Goal: Transaction & Acquisition: Purchase product/service

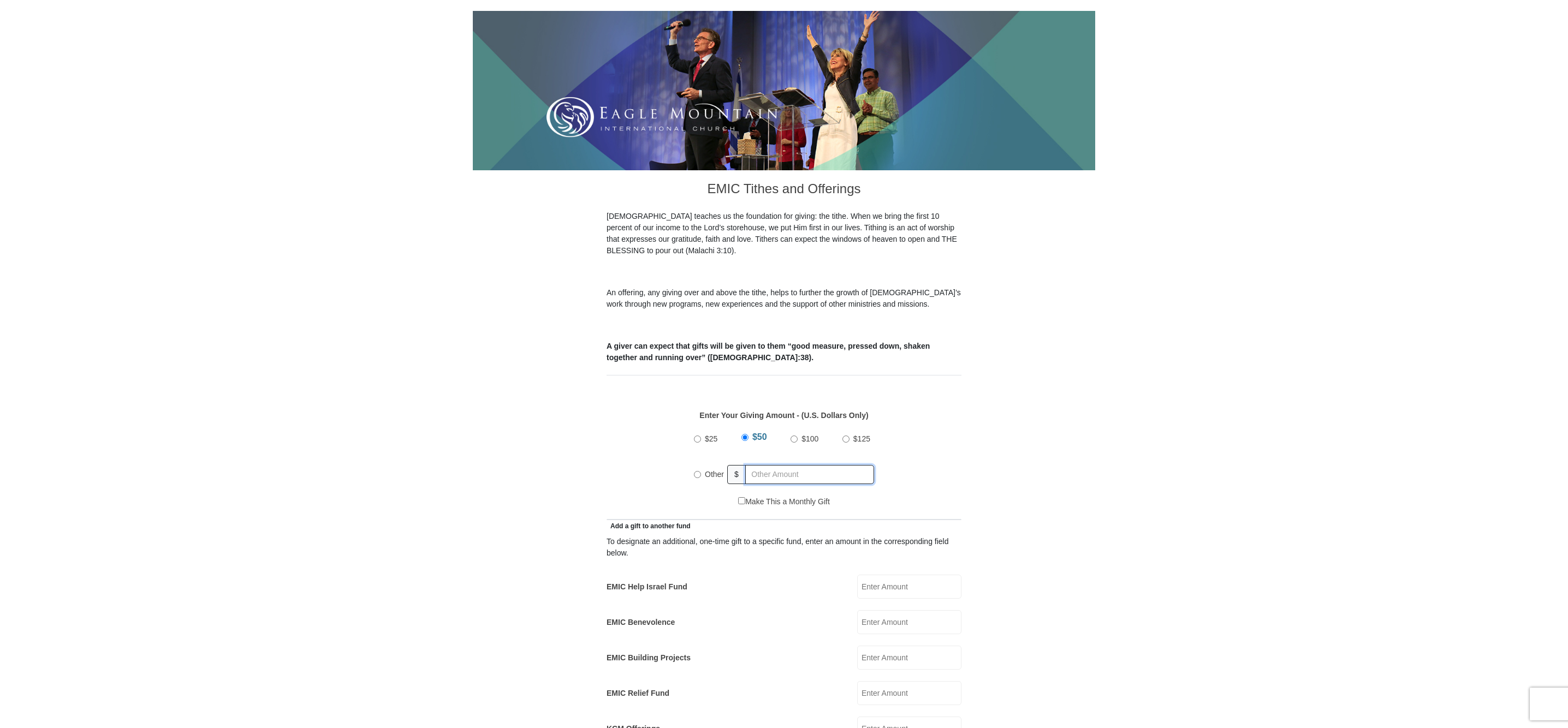
radio input "true"
click at [761, 465] on input "text" at bounding box center [811, 474] width 125 height 19
type input "5.00"
click at [575, 457] on form "[GEOGRAPHIC_DATA][DEMOGRAPHIC_DATA] Online Giving Because of gifts like yours, …" at bounding box center [783, 706] width 622 height 1597
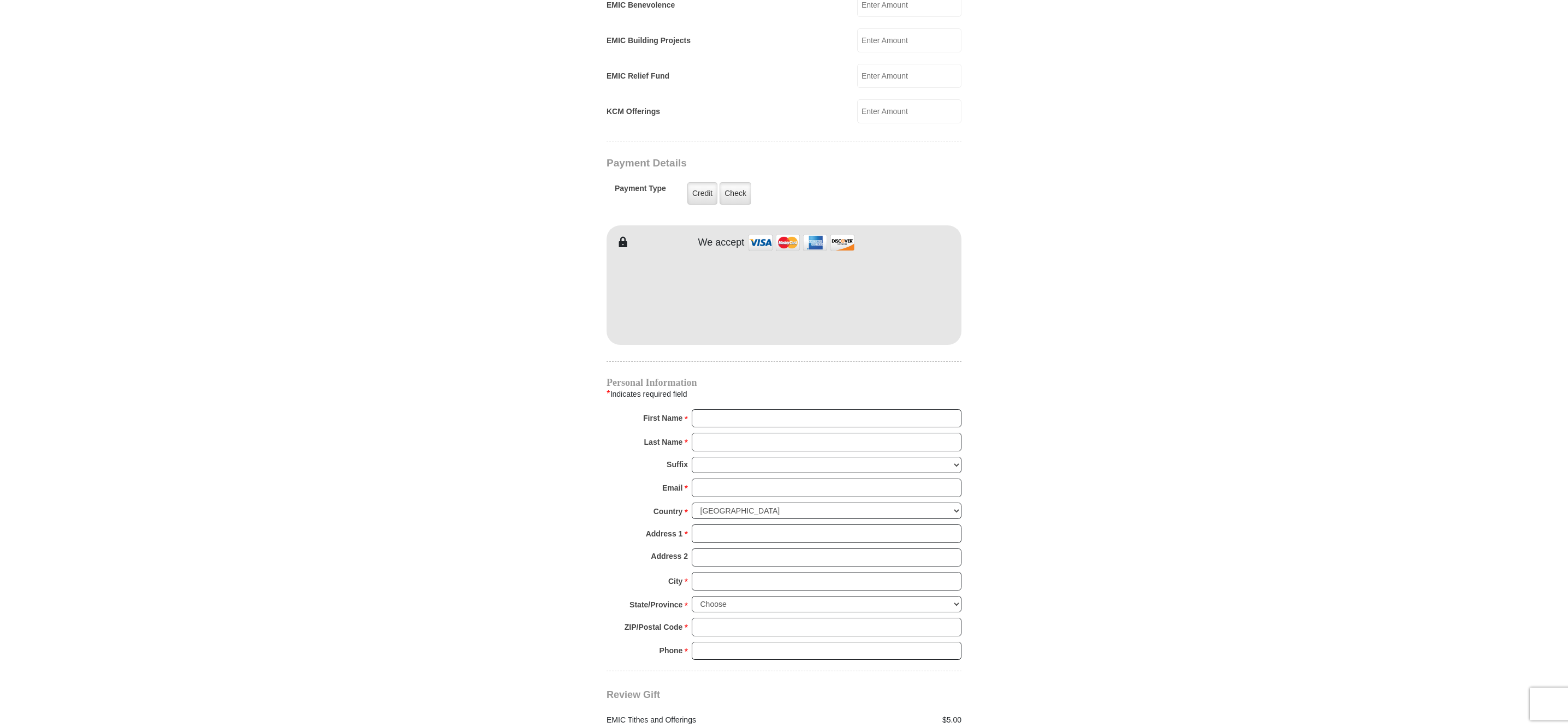
scroll to position [756, 0]
click at [951, 405] on span at bounding box center [955, 403] width 9 height 9
type input "Caitlin"
type input "[PERSON_NAME]"
type input "[EMAIL_ADDRESS][DOMAIN_NAME]"
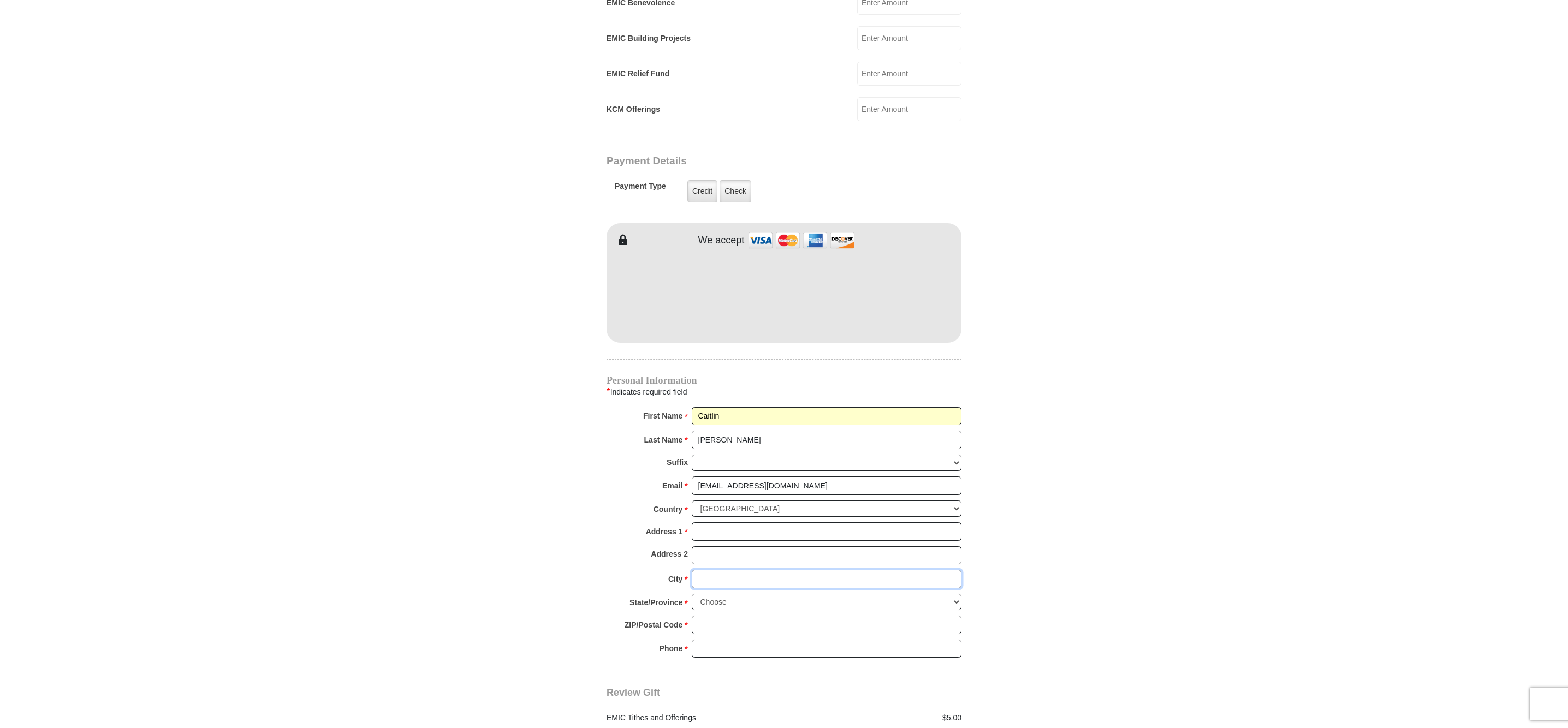
type input "[GEOGRAPHIC_DATA]"
select select "OH"
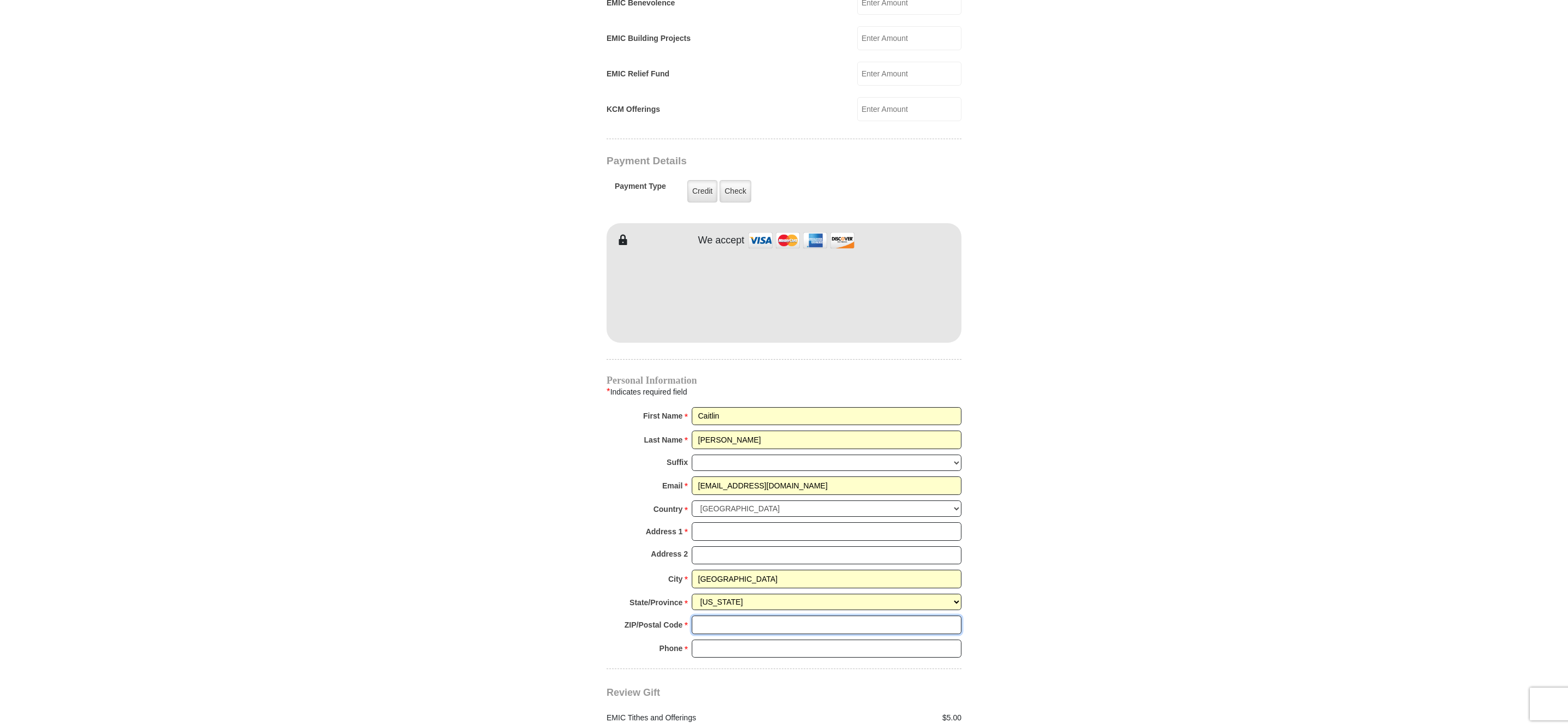
type input "43623"
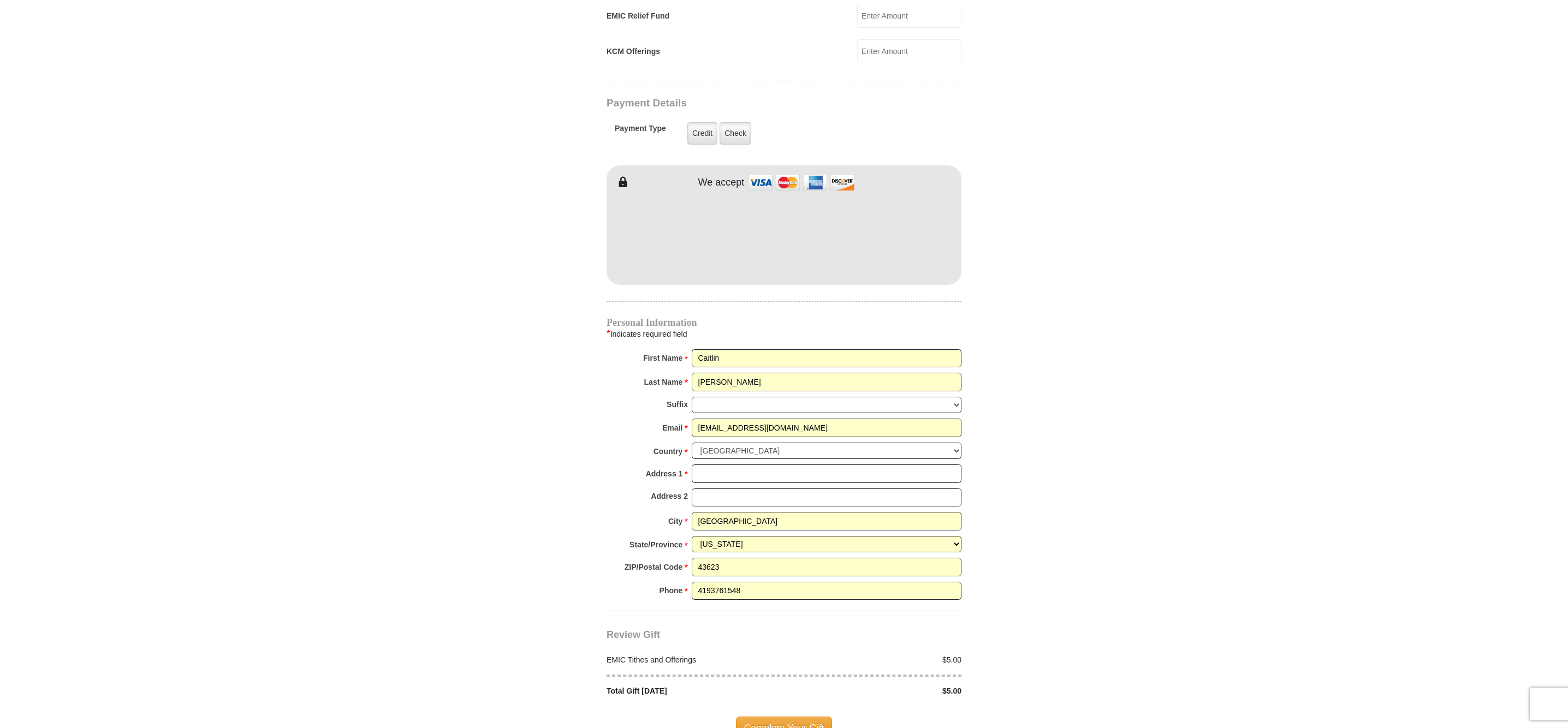
scroll to position [834, 0]
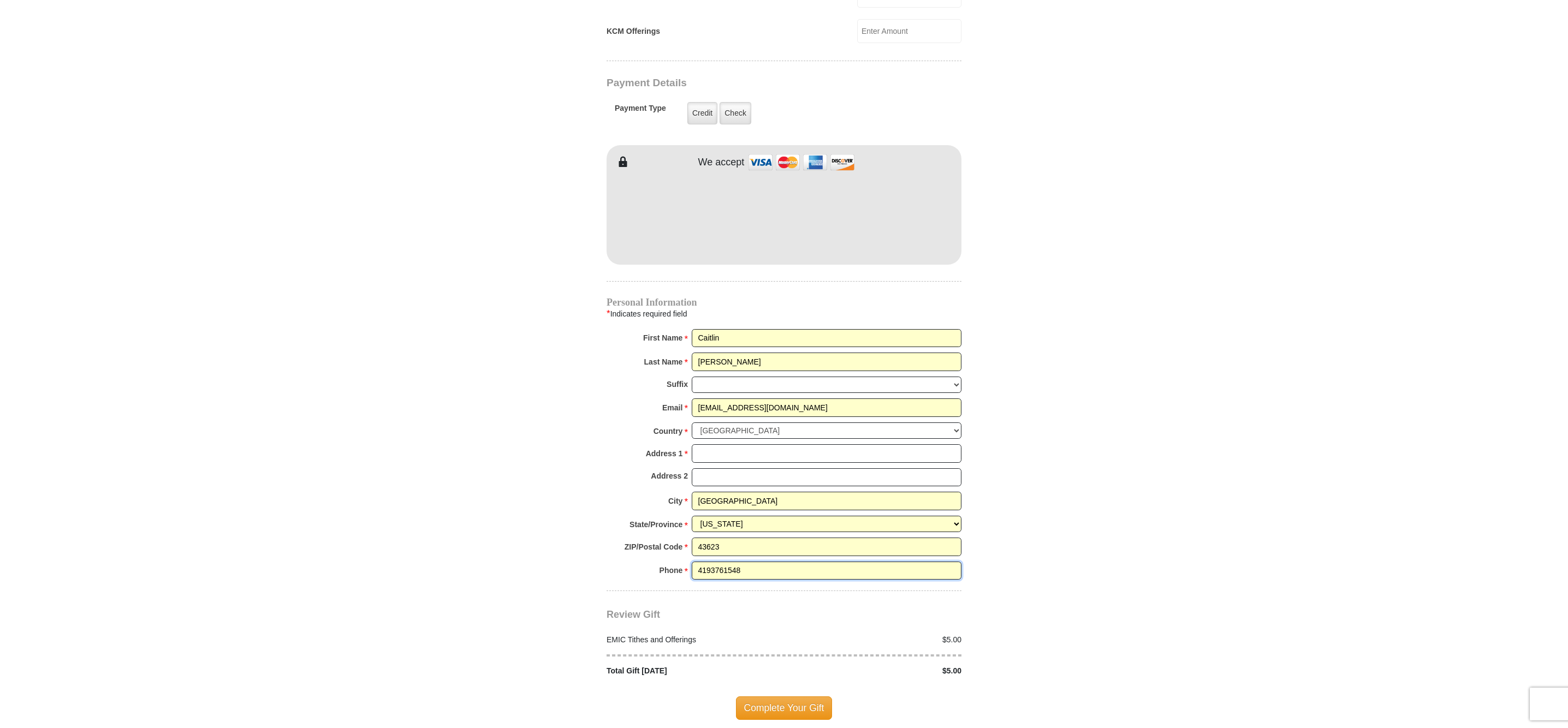
click at [791, 562] on input "4193761548" at bounding box center [826, 571] width 270 height 18
click at [753, 562] on input "4193761548" at bounding box center [826, 571] width 270 height 18
type input "4193777268"
click at [790, 591] on div "Review Gift Your monthly donation will start on the first occurrence on your se…" at bounding box center [784, 634] width 355 height 86
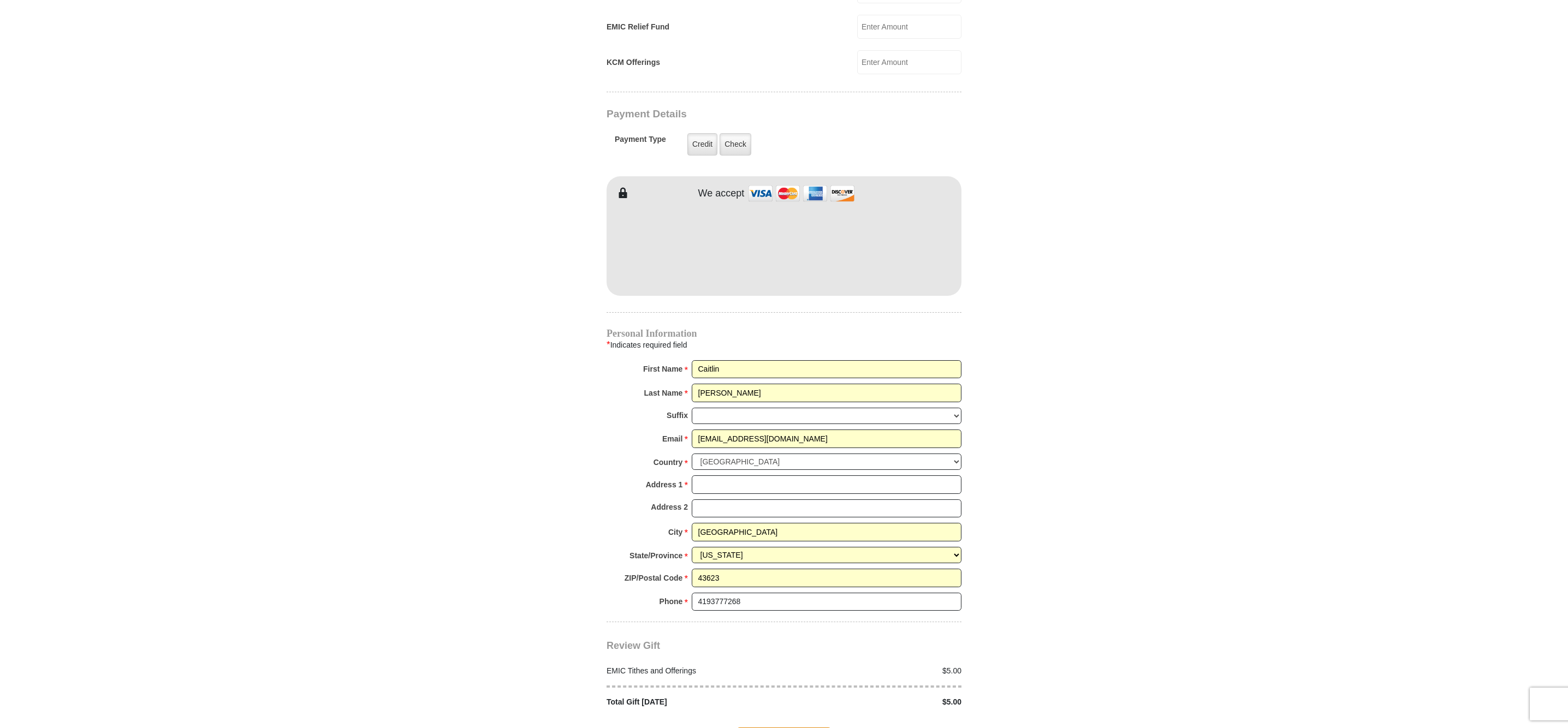
scroll to position [802, 0]
click at [750, 456] on select "[GEOGRAPHIC_DATA] [GEOGRAPHIC_DATA] [GEOGRAPHIC_DATA] [GEOGRAPHIC_DATA] [GEOGRA…" at bounding box center [826, 464] width 270 height 17
click at [692, 456] on select "[GEOGRAPHIC_DATA] [GEOGRAPHIC_DATA] [GEOGRAPHIC_DATA] [GEOGRAPHIC_DATA] [GEOGRA…" at bounding box center [826, 464] width 270 height 17
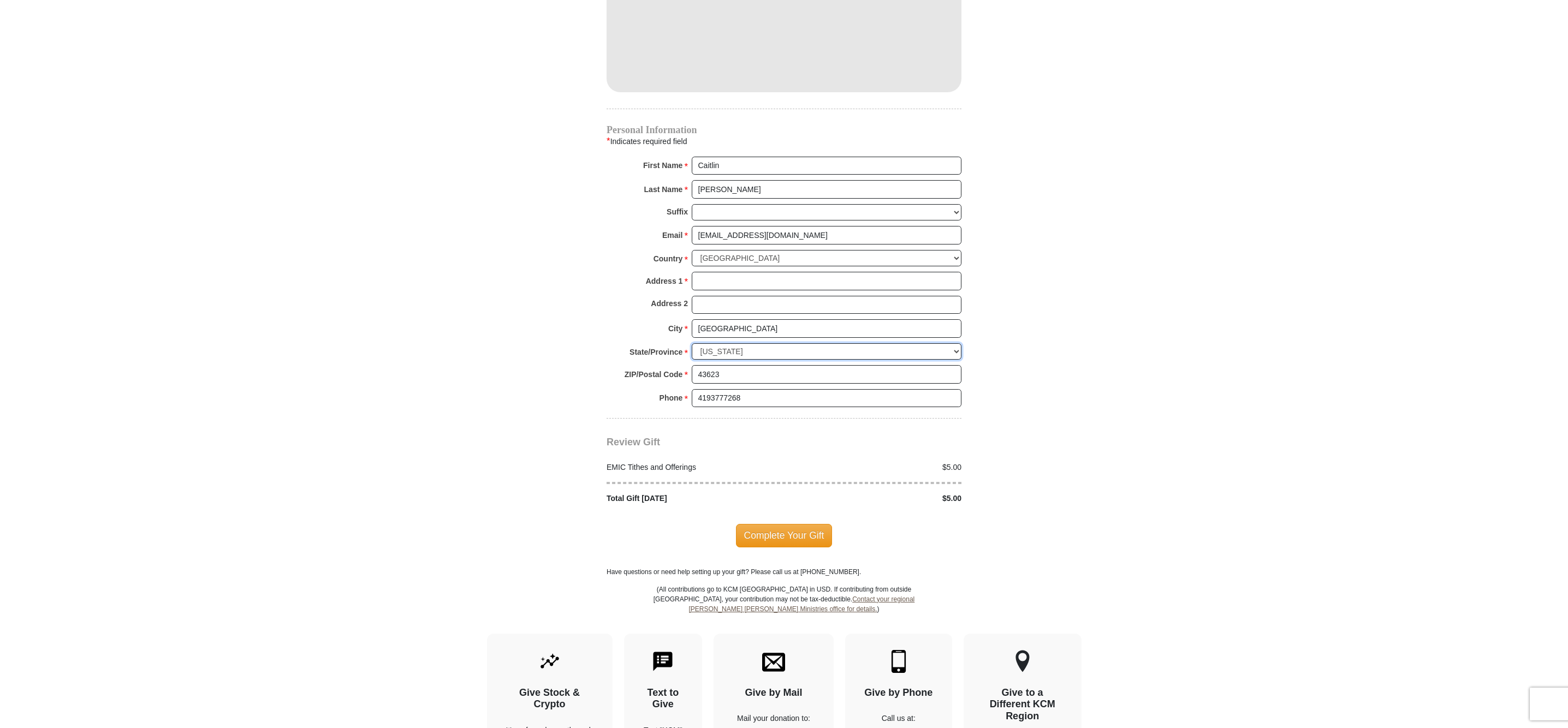
scroll to position [1016, 0]
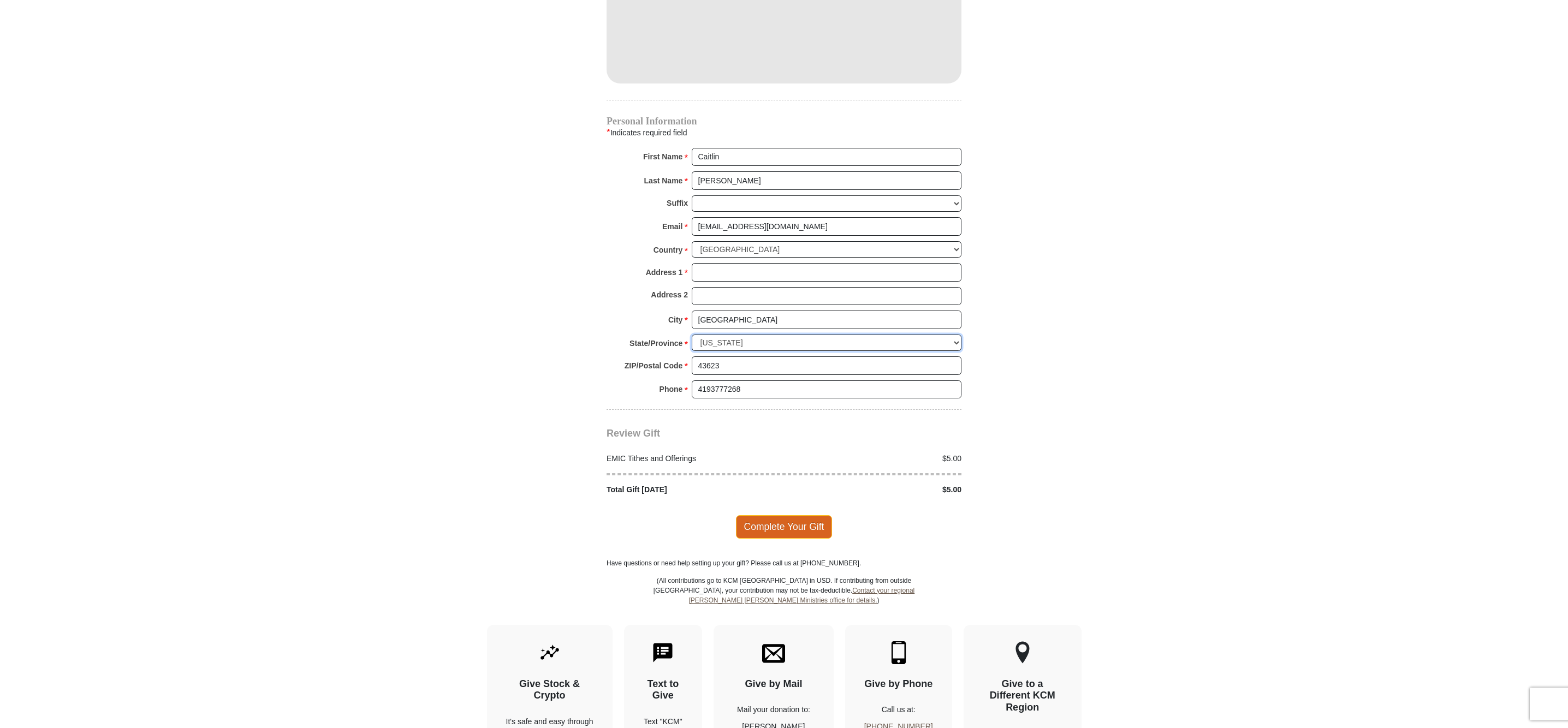
click at [786, 515] on span "Complete Your Gift" at bounding box center [785, 527] width 97 height 23
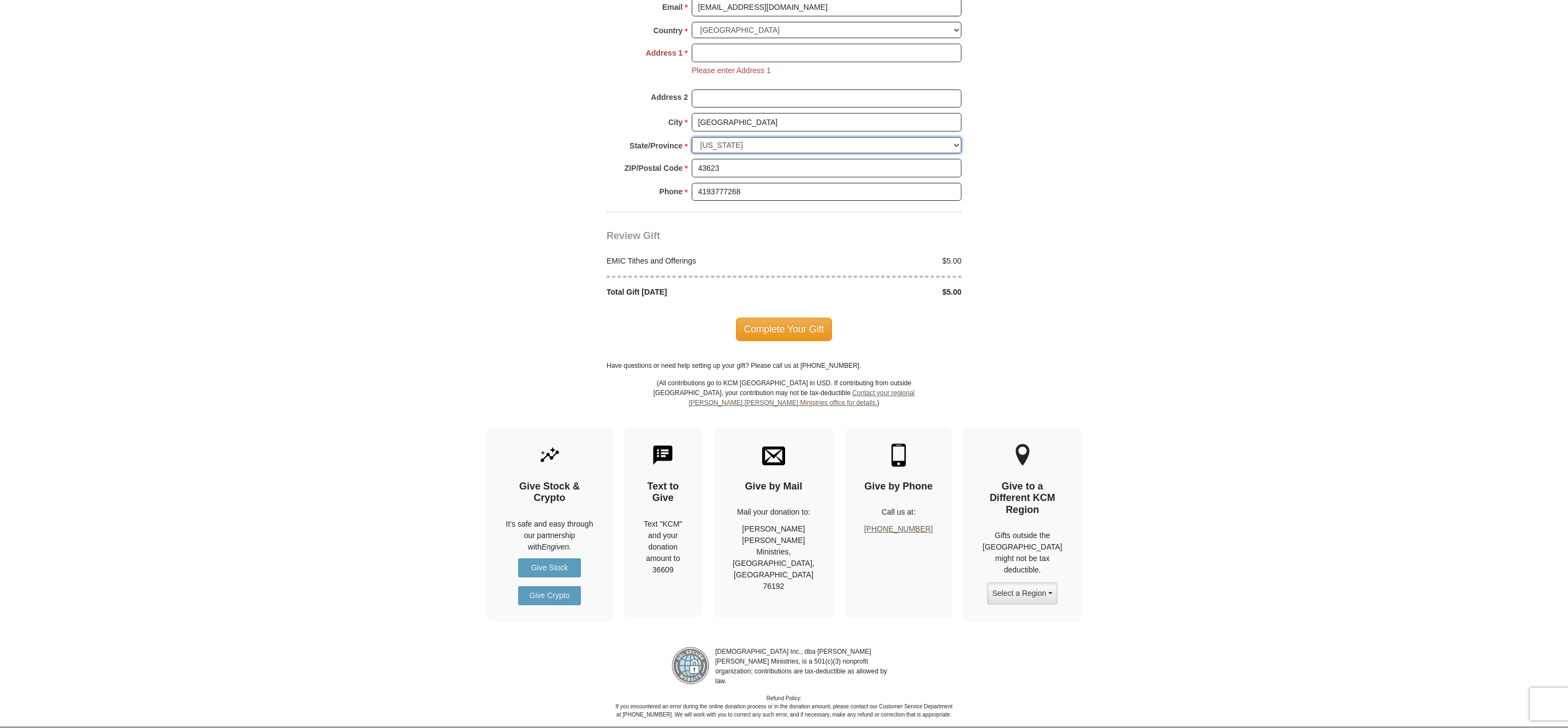
scroll to position [1221, 0]
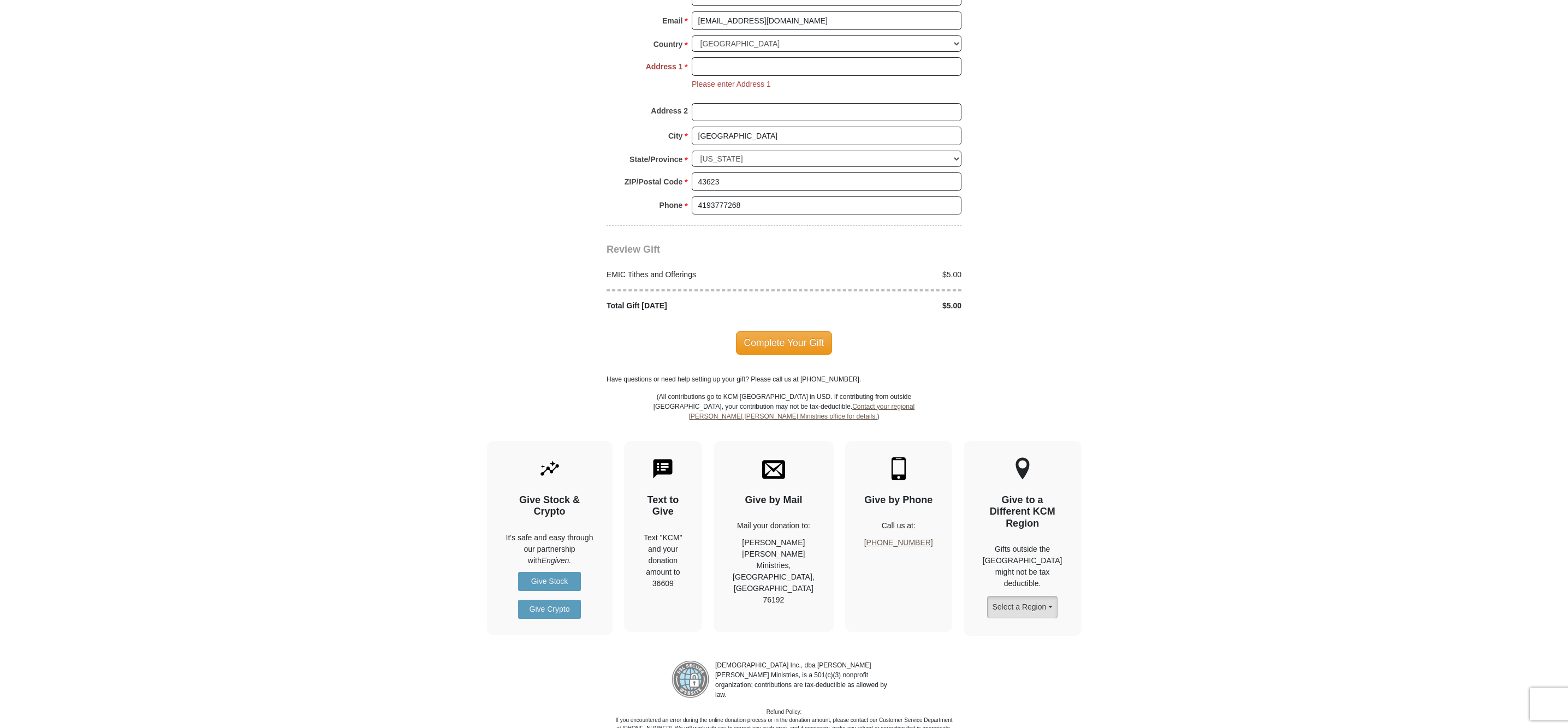
click at [1048, 596] on button "Select a Region" at bounding box center [1022, 607] width 70 height 23
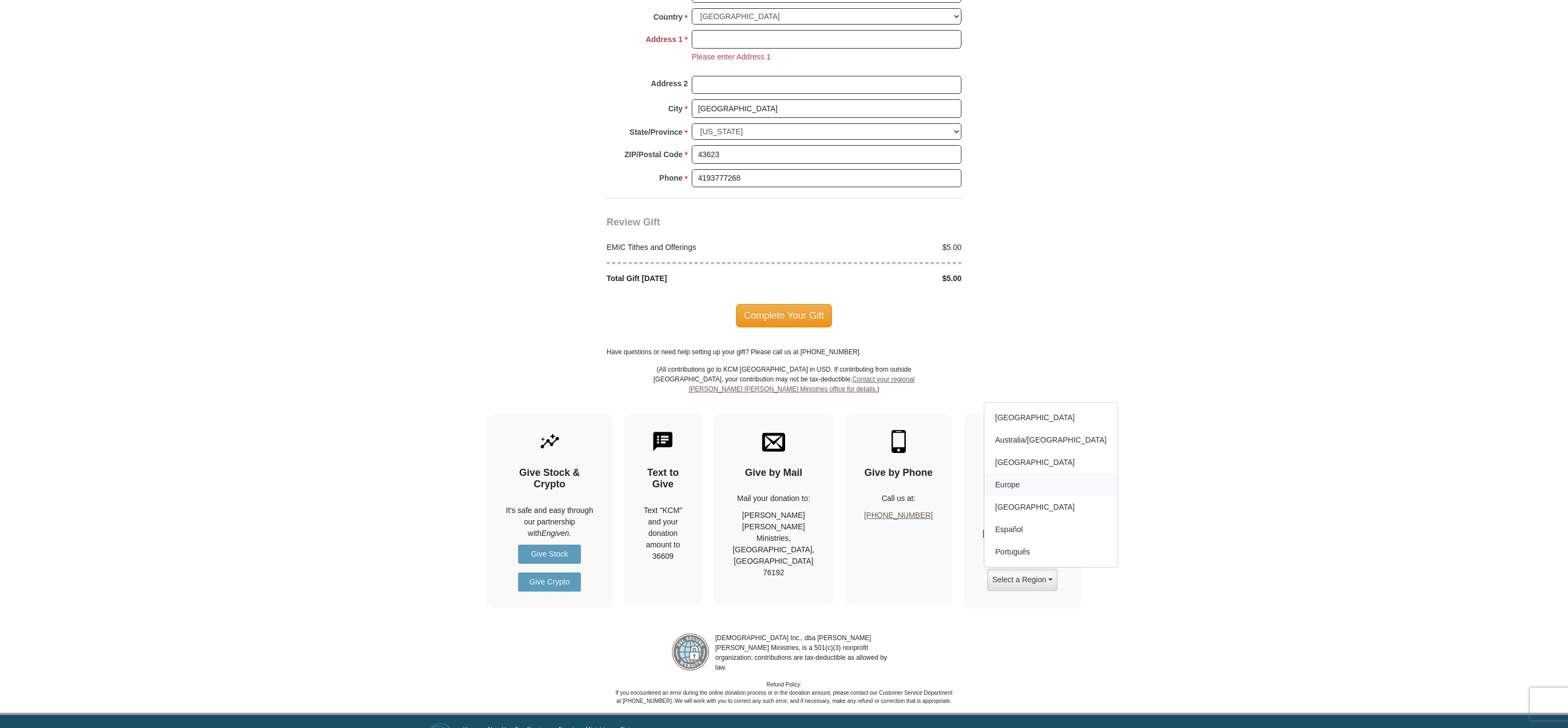
click at [1012, 474] on link "Europe" at bounding box center [1051, 485] width 133 height 23
